Goal: Transaction & Acquisition: Purchase product/service

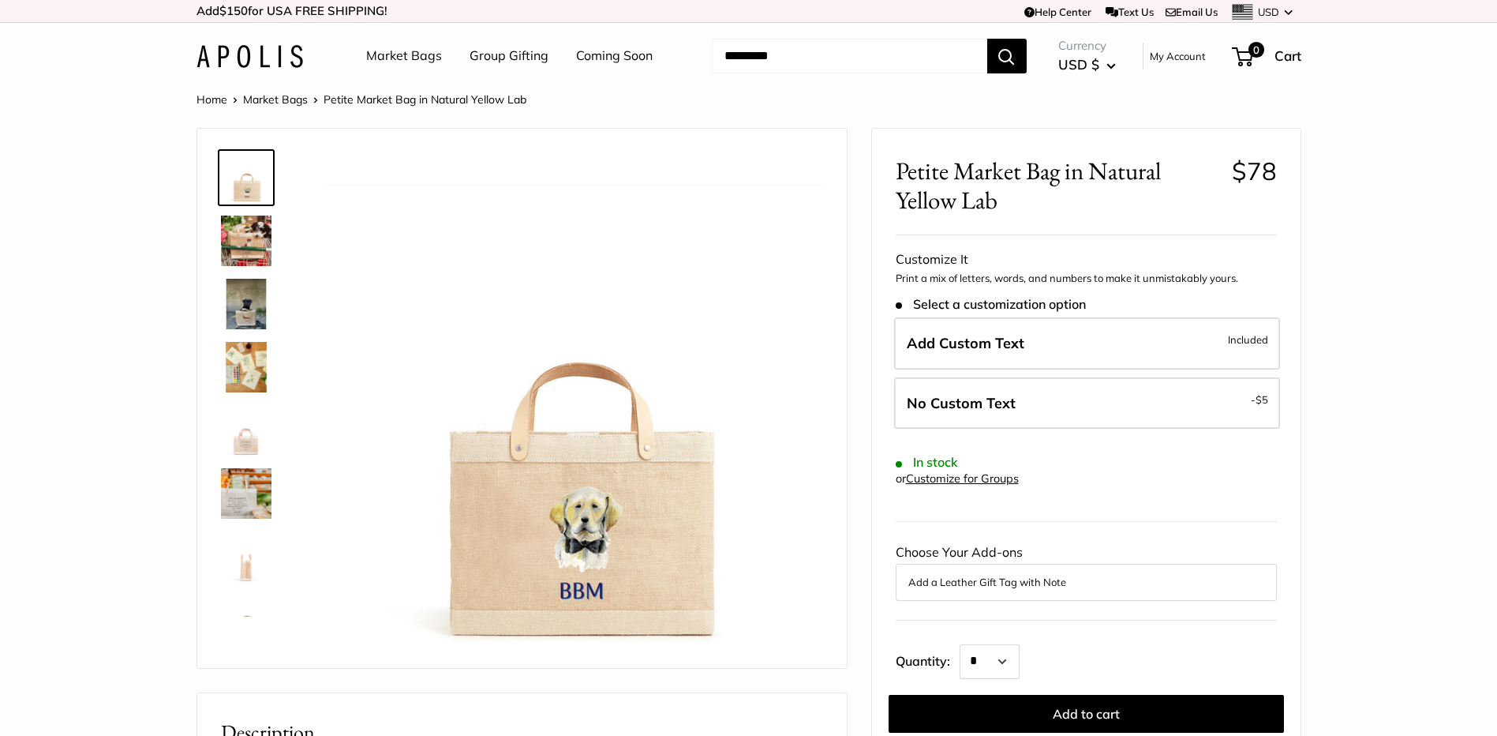
click at [250, 244] on img at bounding box center [246, 240] width 51 height 51
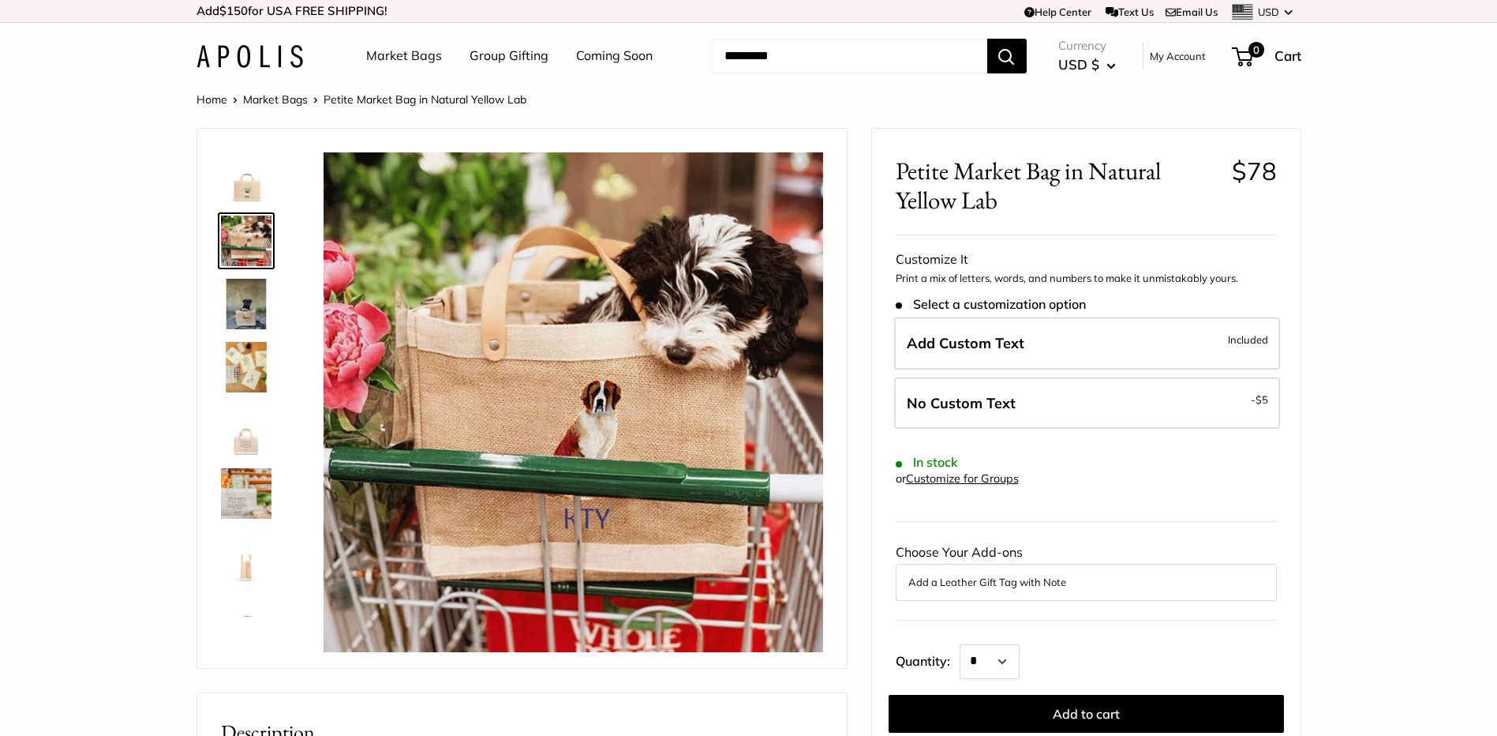
click at [252, 305] on img at bounding box center [246, 304] width 51 height 51
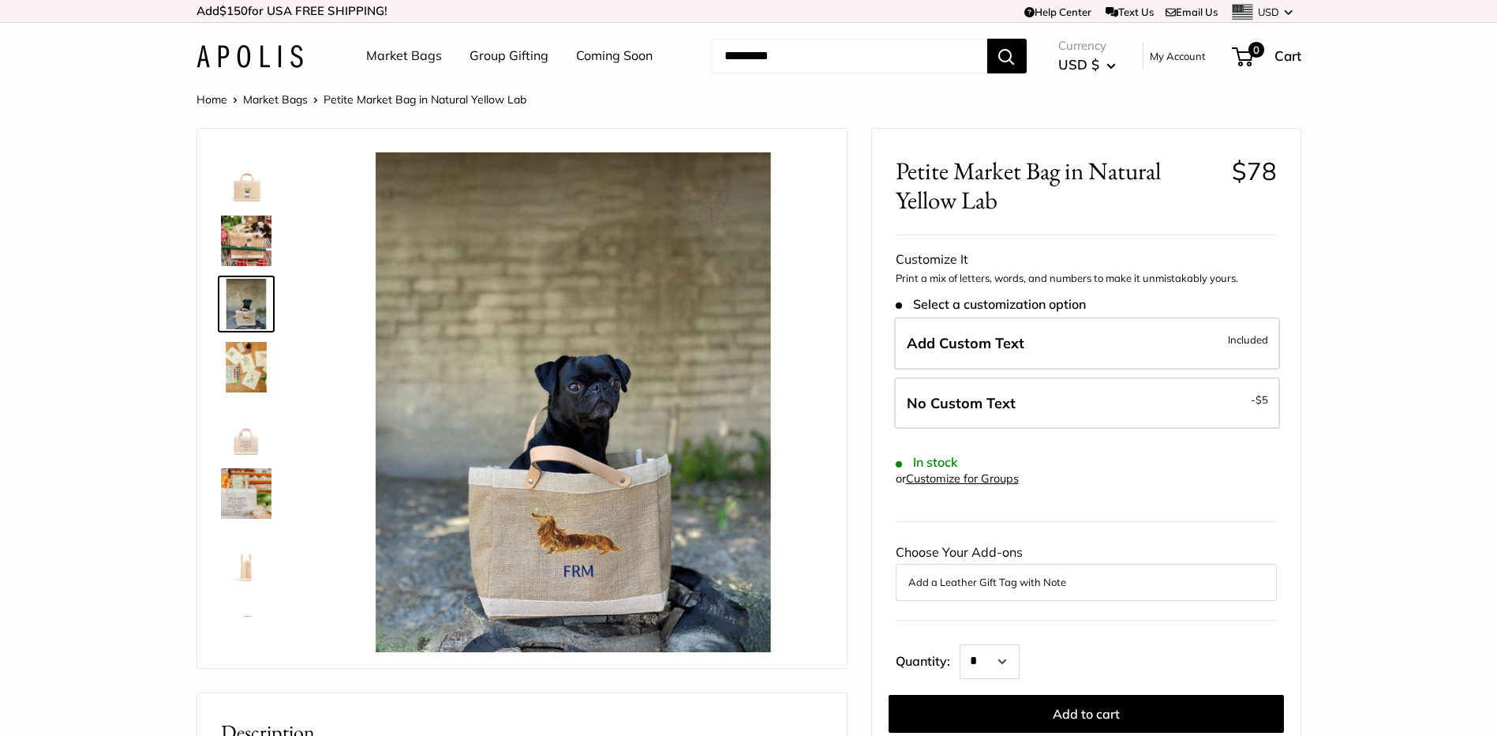
click at [245, 354] on img at bounding box center [246, 367] width 51 height 51
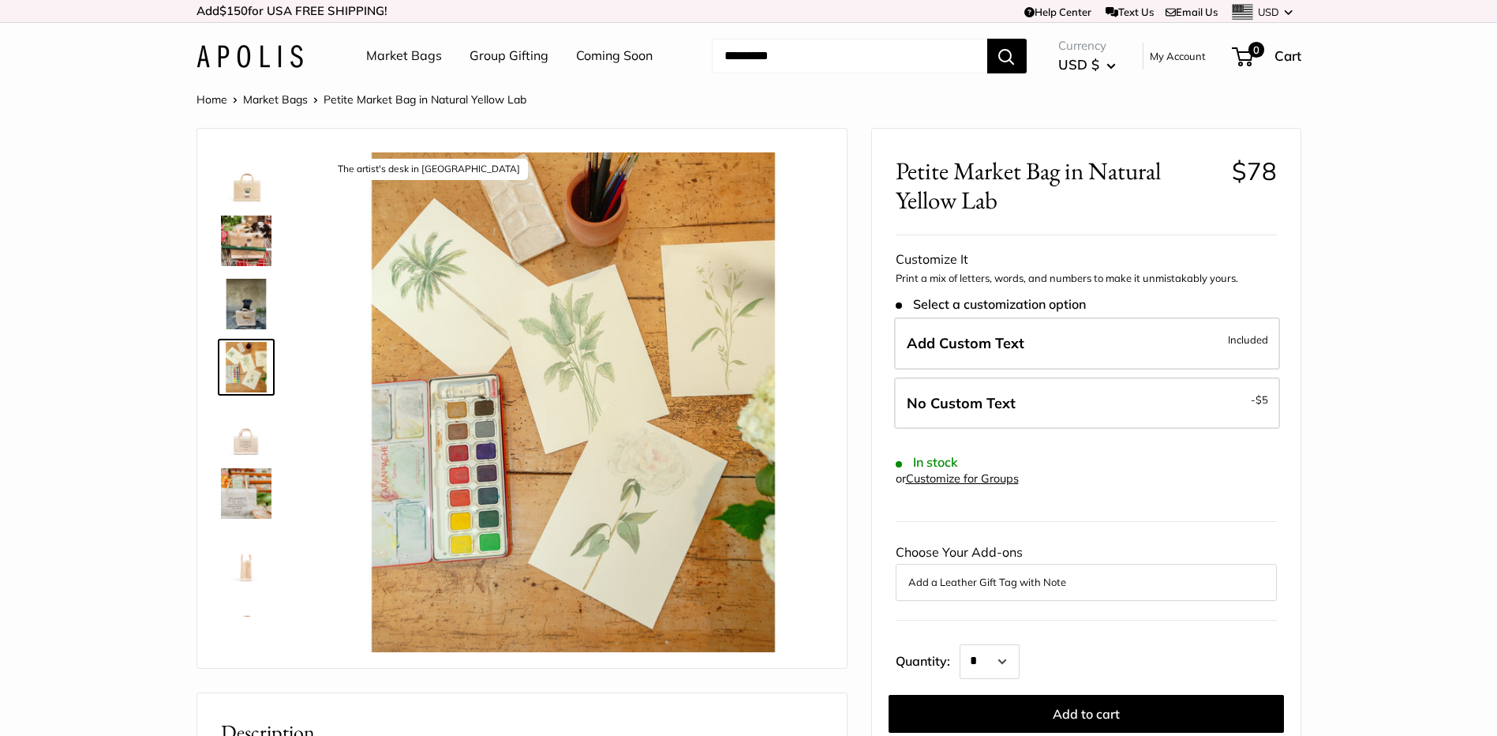
click at [249, 483] on img at bounding box center [246, 493] width 51 height 51
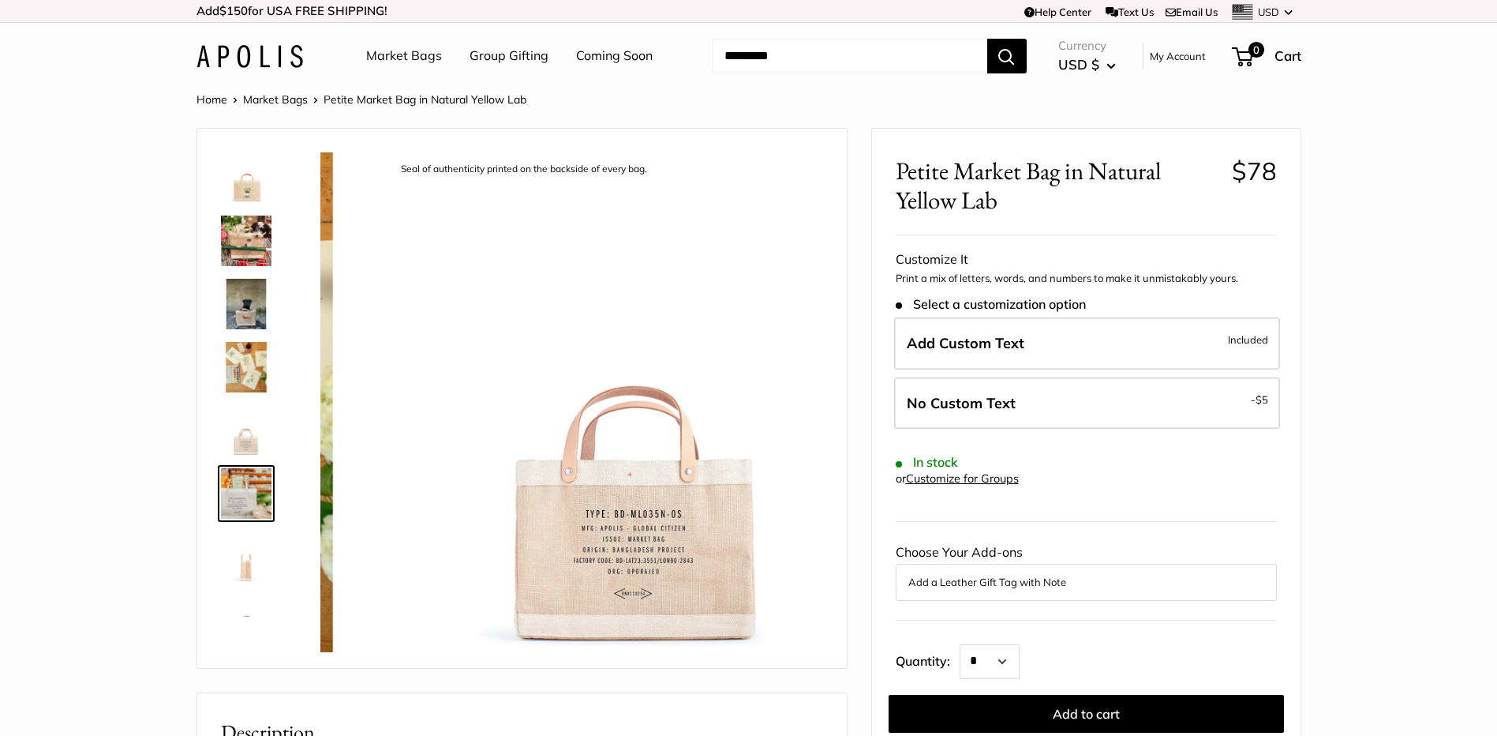
scroll to position [38, 0]
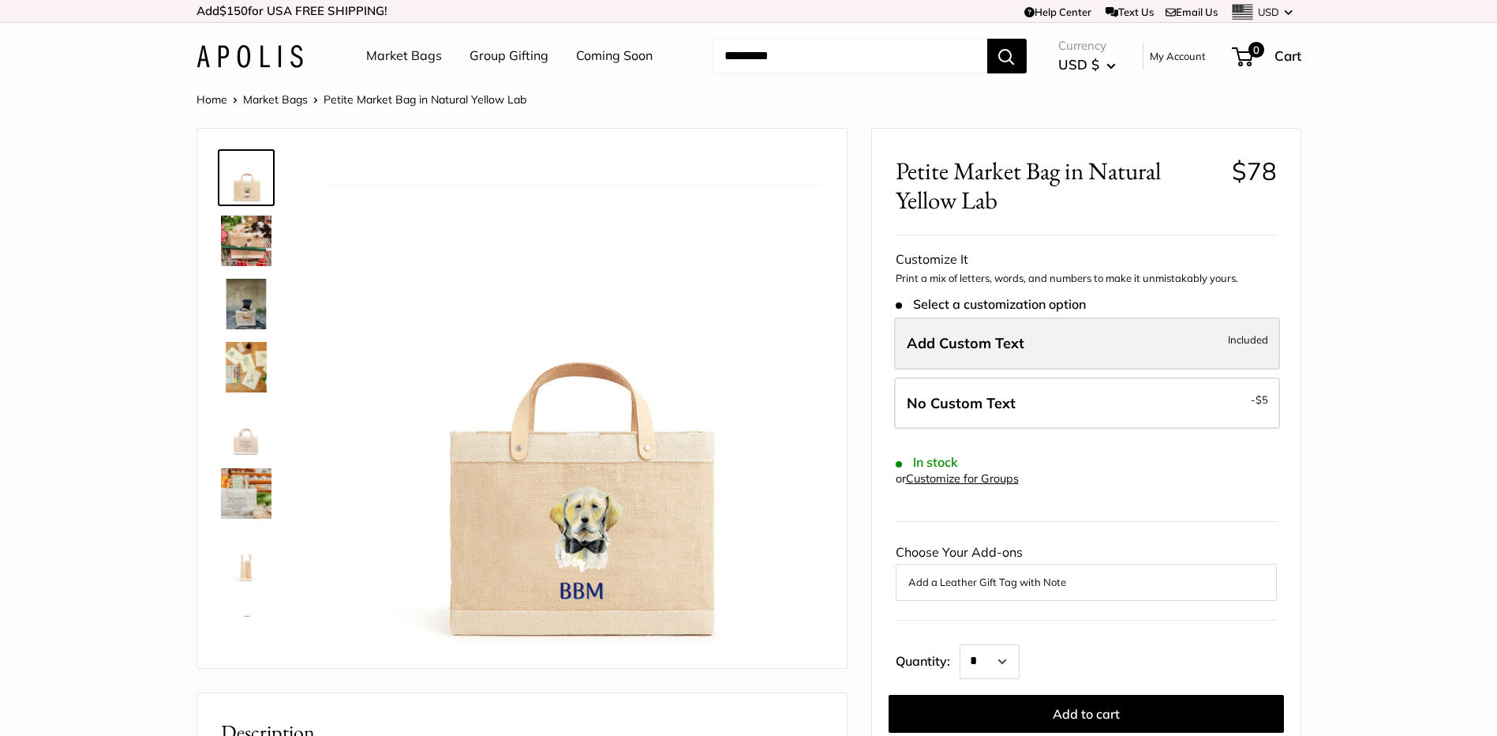
click at [1010, 335] on span "Add Custom Text" at bounding box center [966, 343] width 118 height 18
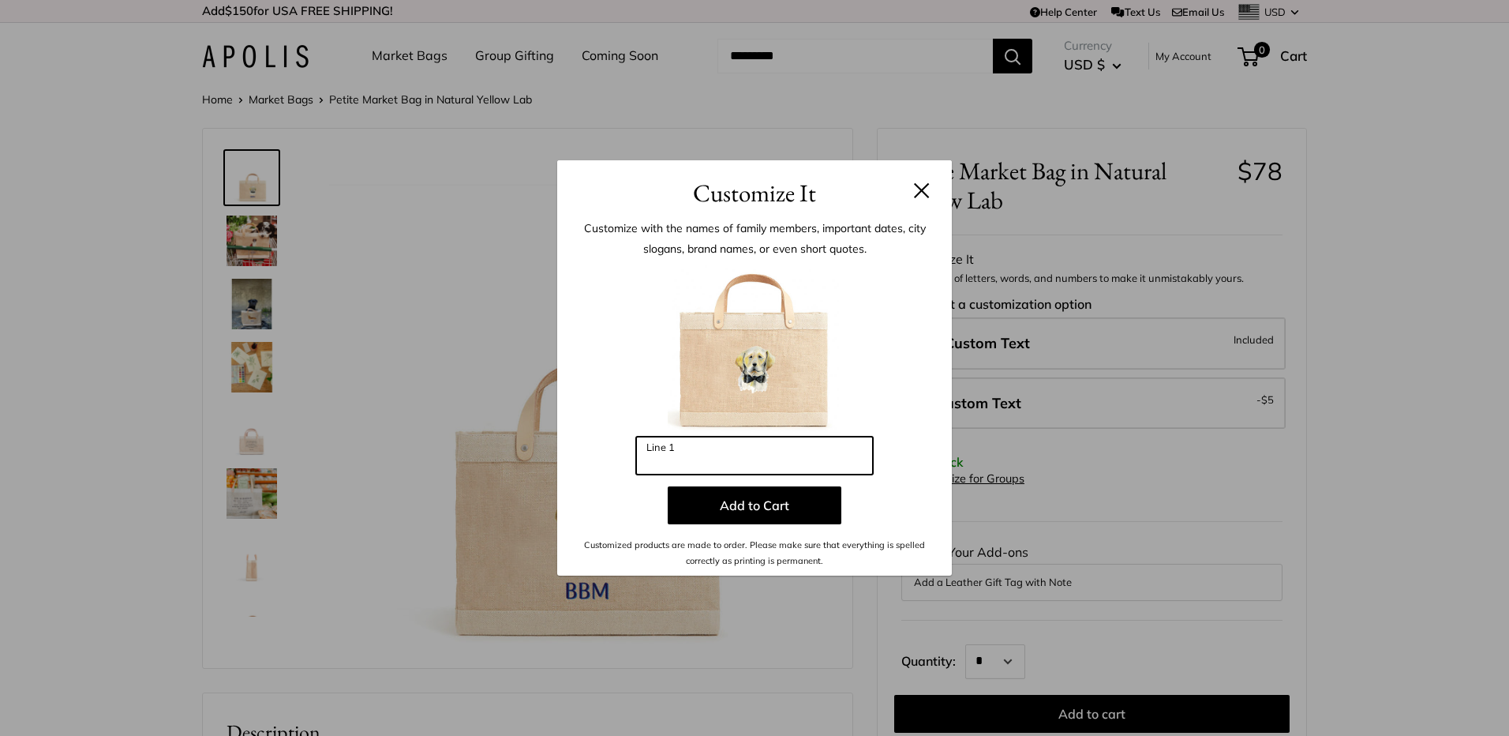
click at [694, 449] on input "Line 1" at bounding box center [754, 456] width 237 height 38
click at [919, 182] on button at bounding box center [922, 190] width 16 height 16
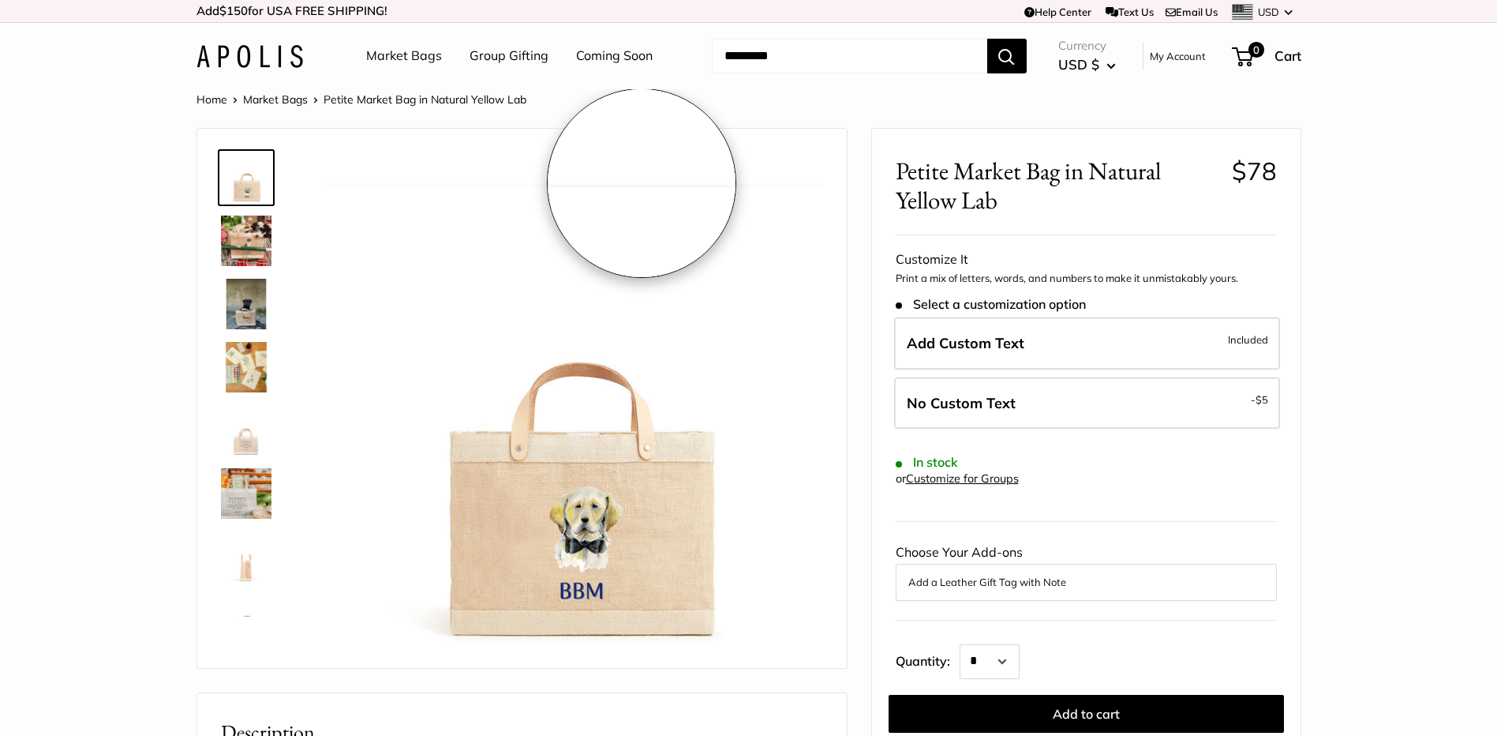
click at [642, 183] on img at bounding box center [574, 402] width 500 height 500
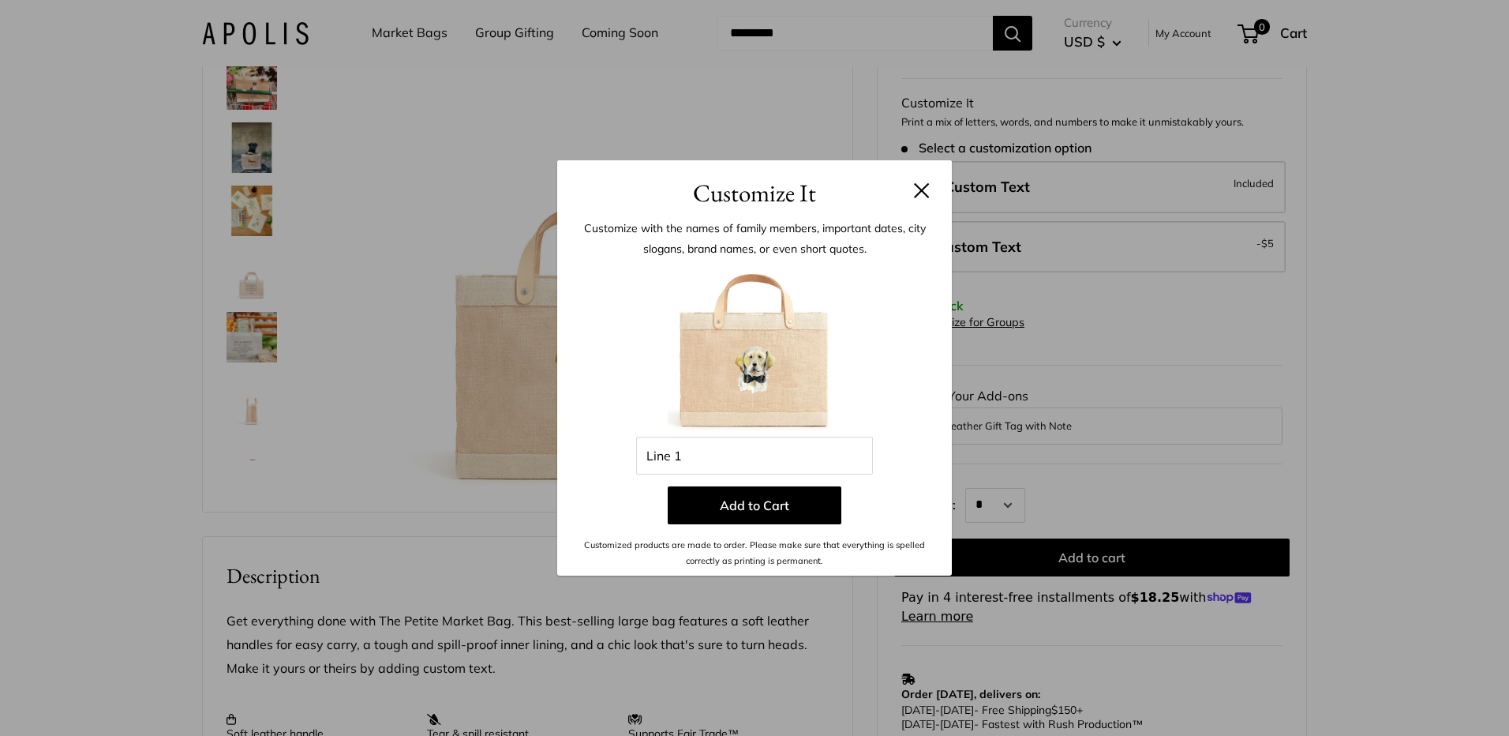
click at [919, 187] on button at bounding box center [922, 190] width 16 height 16
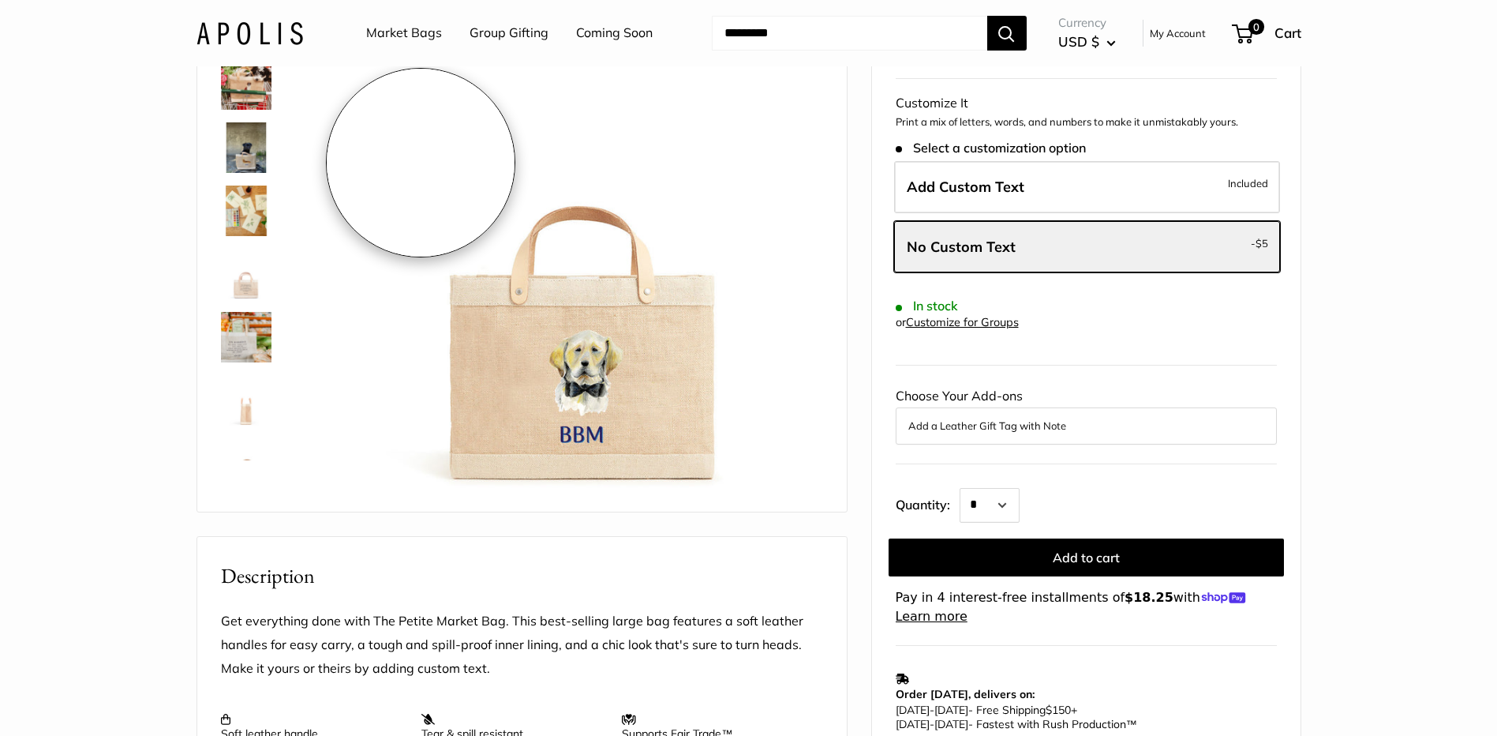
click at [422, 163] on img at bounding box center [574, 246] width 500 height 500
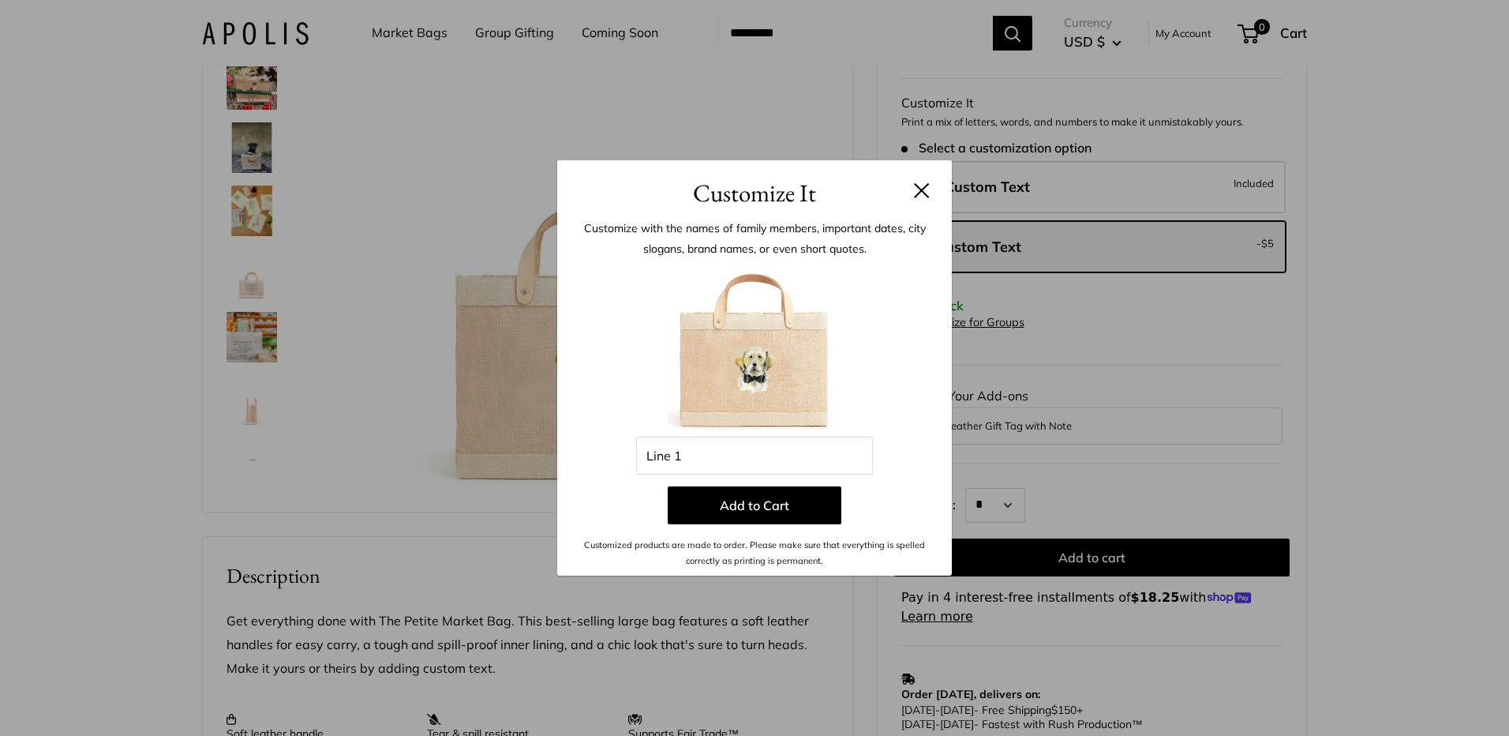
click at [428, 114] on div "Customize It Customize with the names of family members, important dates, city …" at bounding box center [754, 368] width 1509 height 736
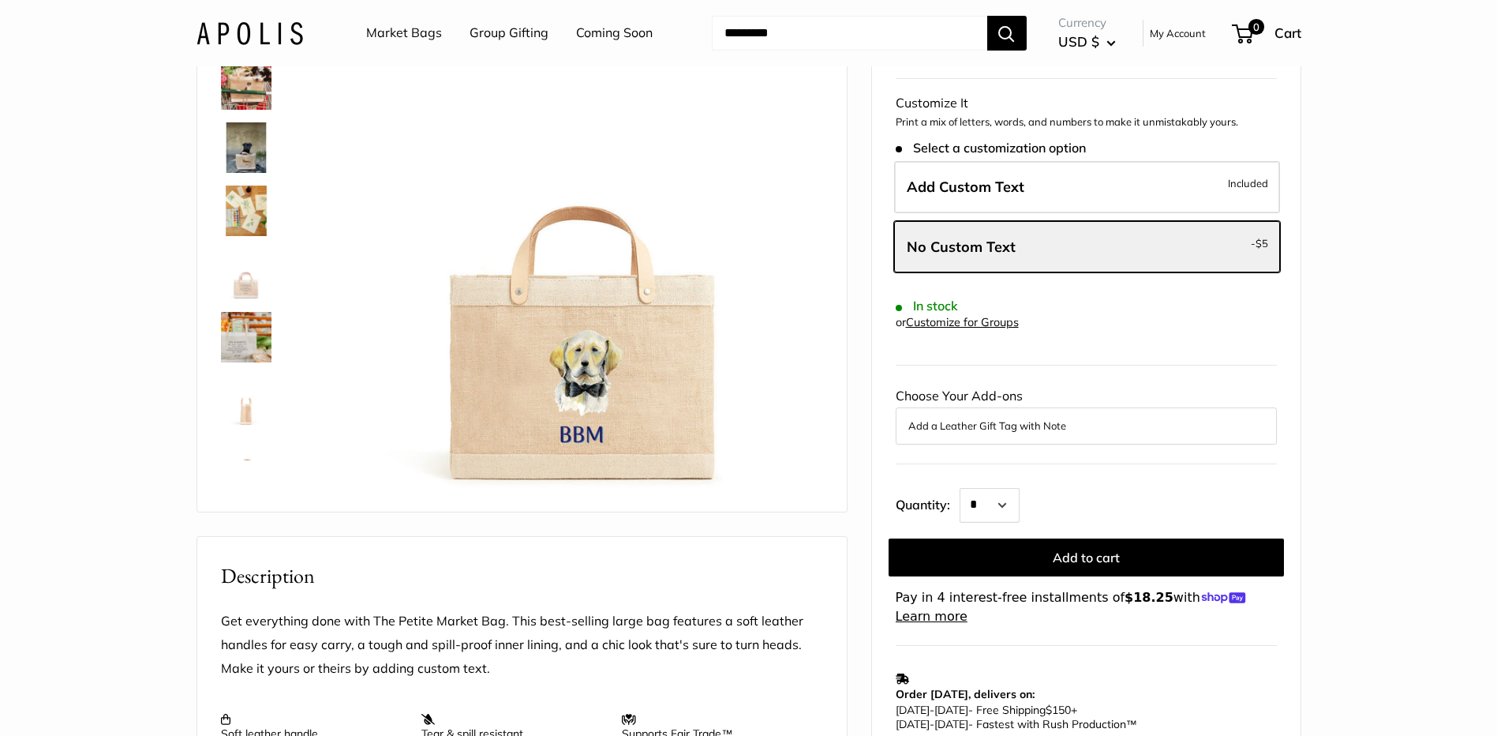
click at [405, 29] on link "Market Bags" at bounding box center [404, 33] width 76 height 24
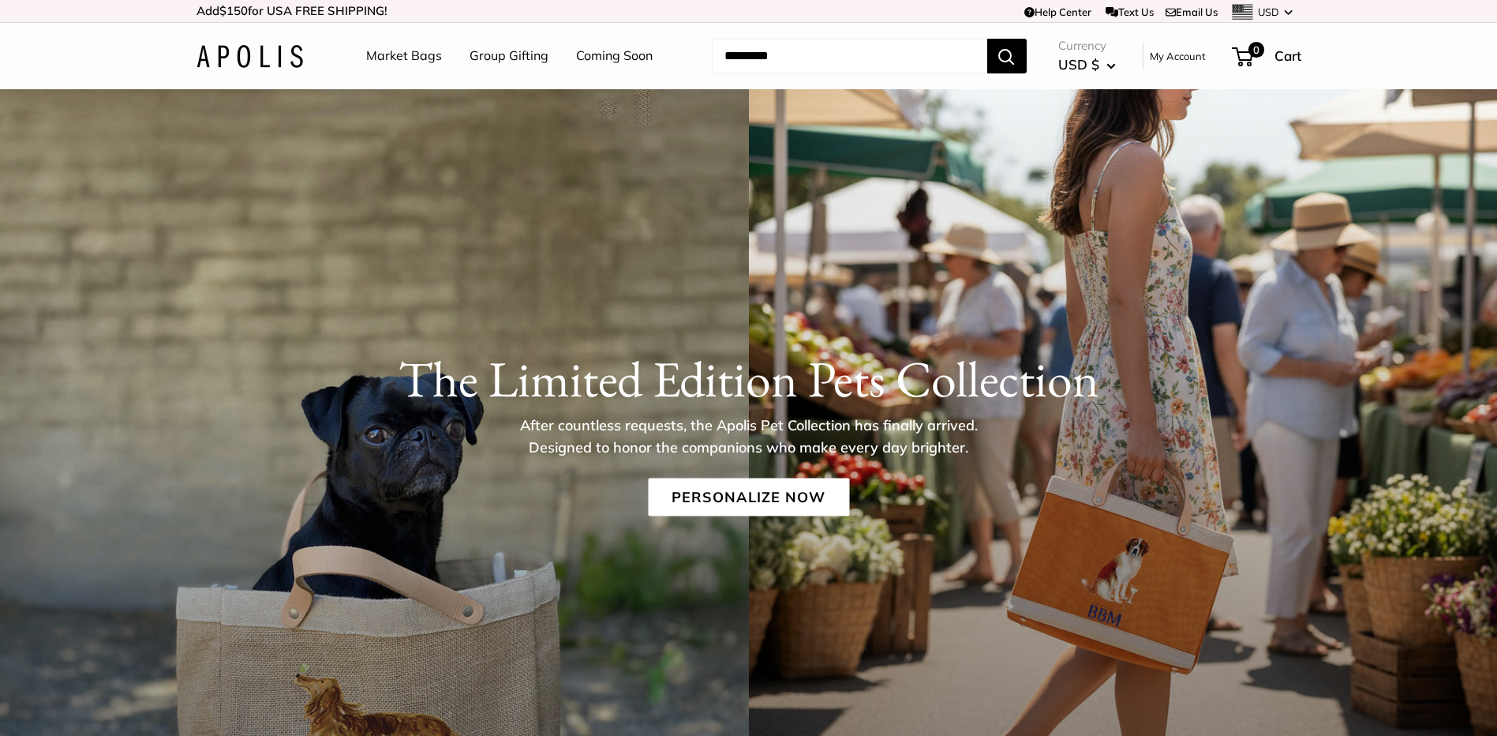
click at [399, 51] on link "Market Bags" at bounding box center [404, 56] width 76 height 24
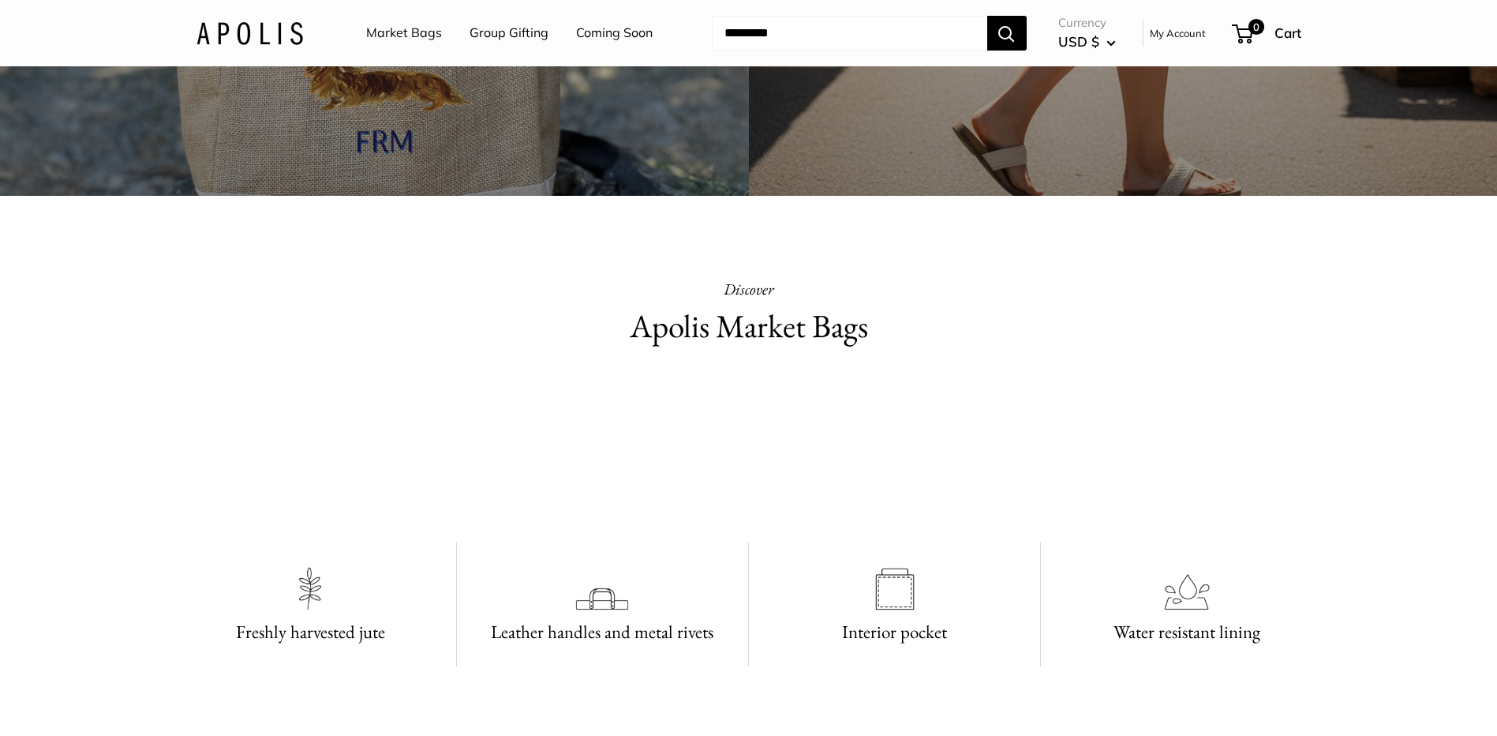
scroll to position [715, 0]
